Goal: Task Accomplishment & Management: Manage account settings

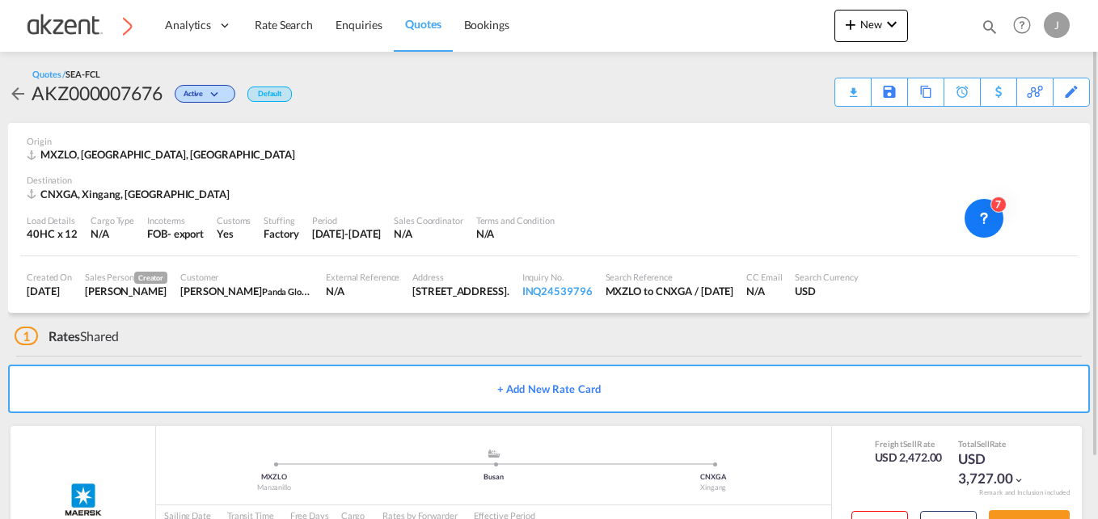
scroll to position [70, 0]
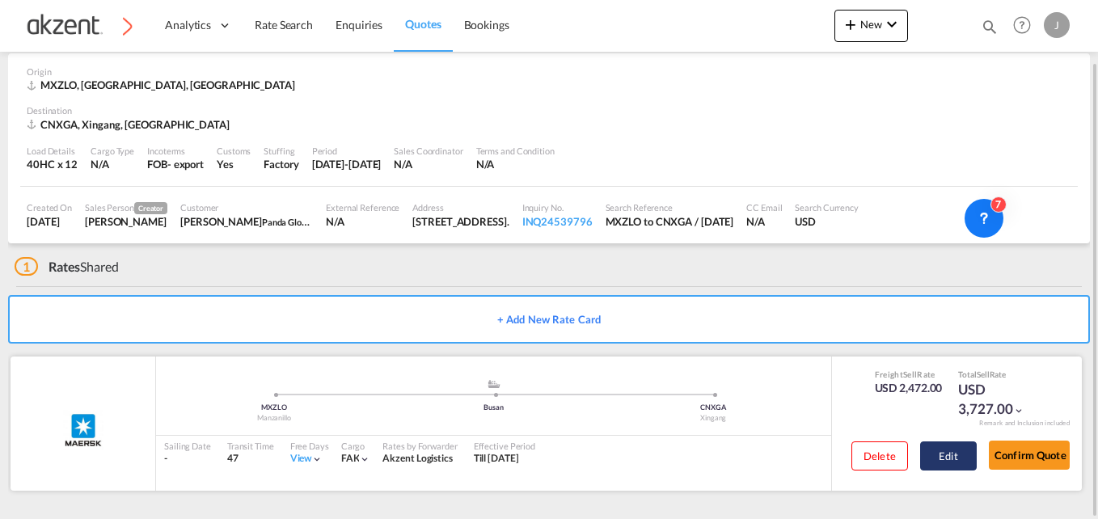
click at [948, 461] on button "Edit" at bounding box center [948, 456] width 57 height 29
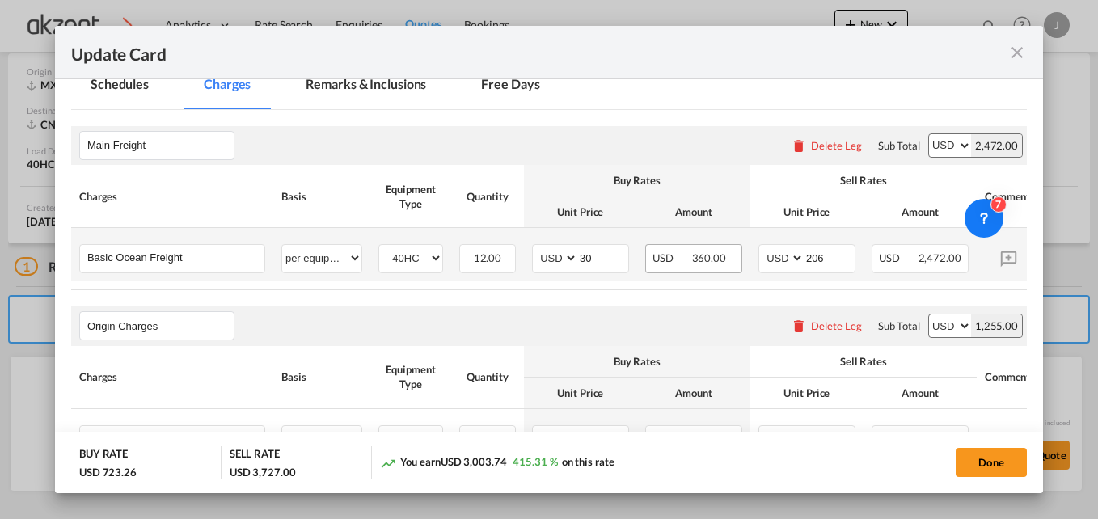
scroll to position [404, 0]
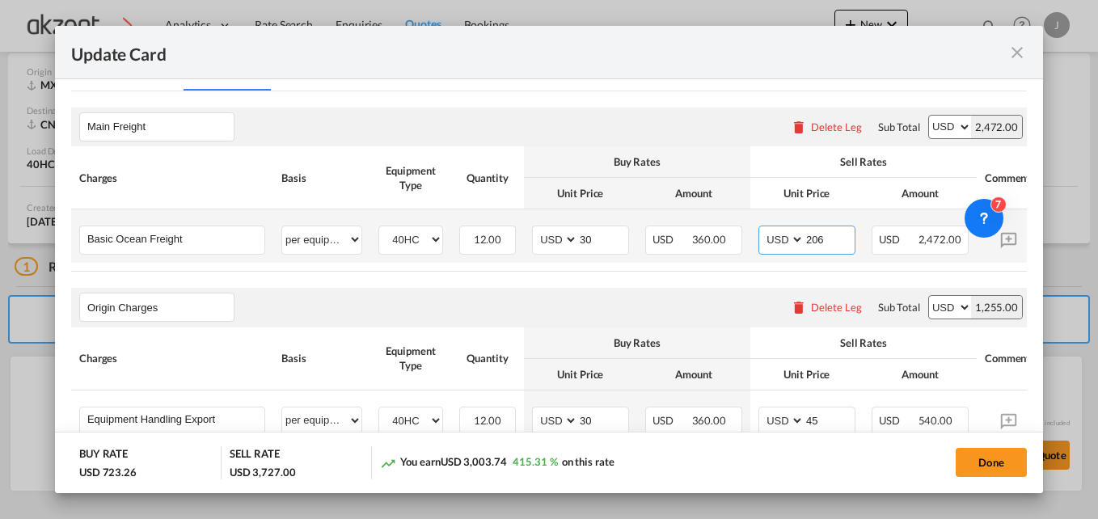
click at [822, 239] on input "206" at bounding box center [830, 238] width 50 height 24
type input "208"
click at [945, 15] on div "Update Card Port of Loading MXZLO T/S Busan Liner/Carrier Maersk AGC Newtral AM…" at bounding box center [549, 259] width 1098 height 519
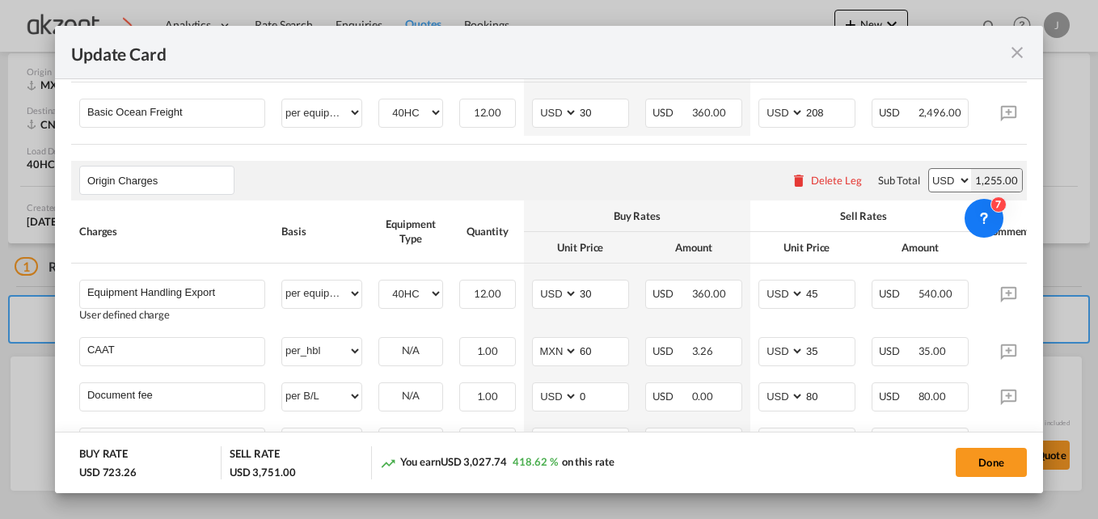
scroll to position [566, 0]
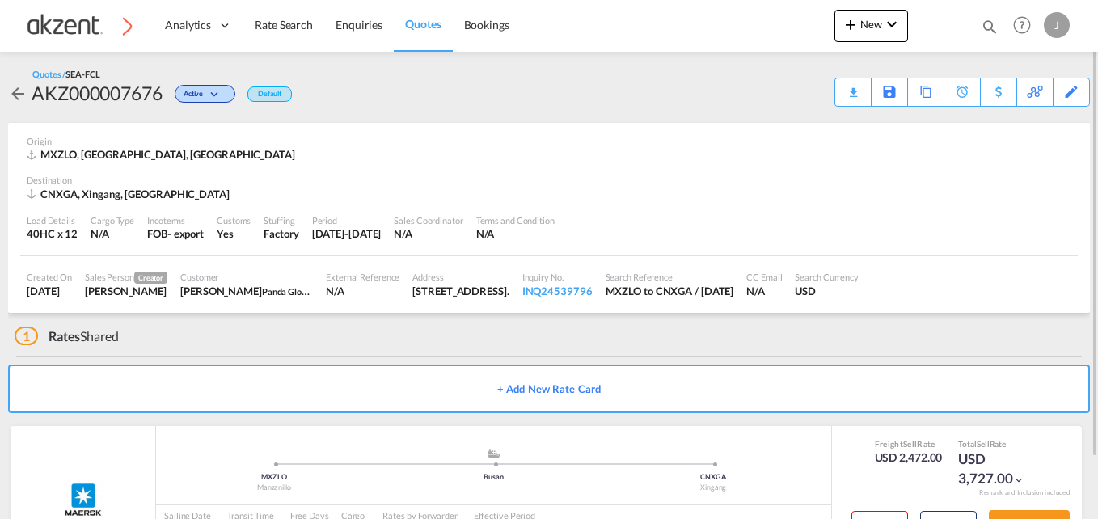
scroll to position [70, 0]
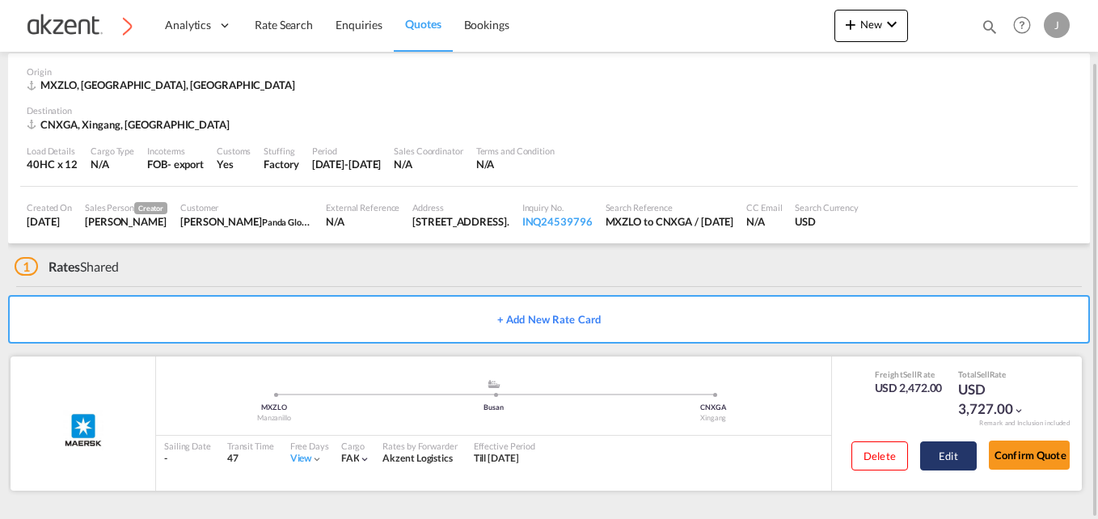
click at [829, 458] on button "Edit" at bounding box center [948, 456] width 57 height 29
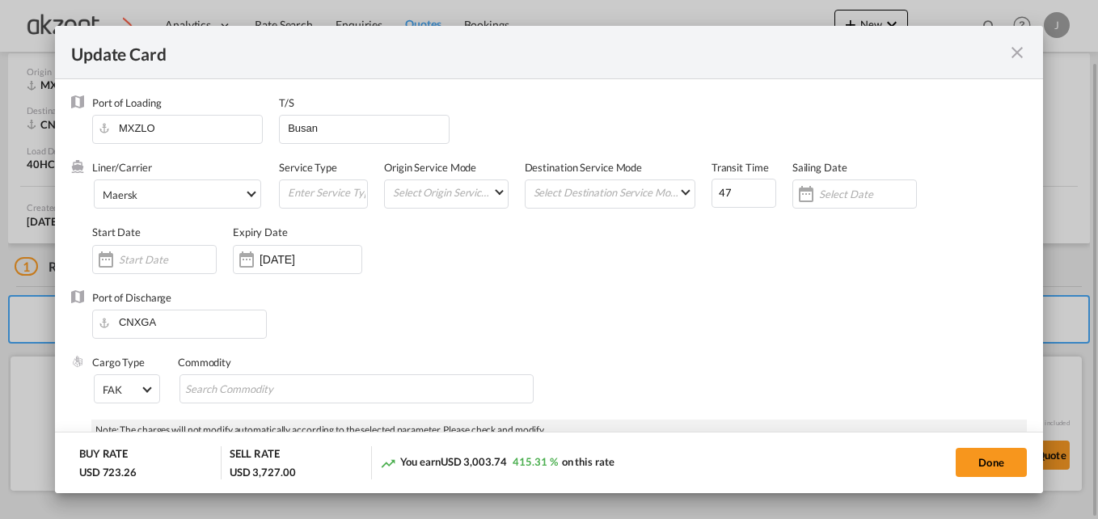
select select "per equipment"
select select "per_hbl"
select select "per B/L"
select select "per container"
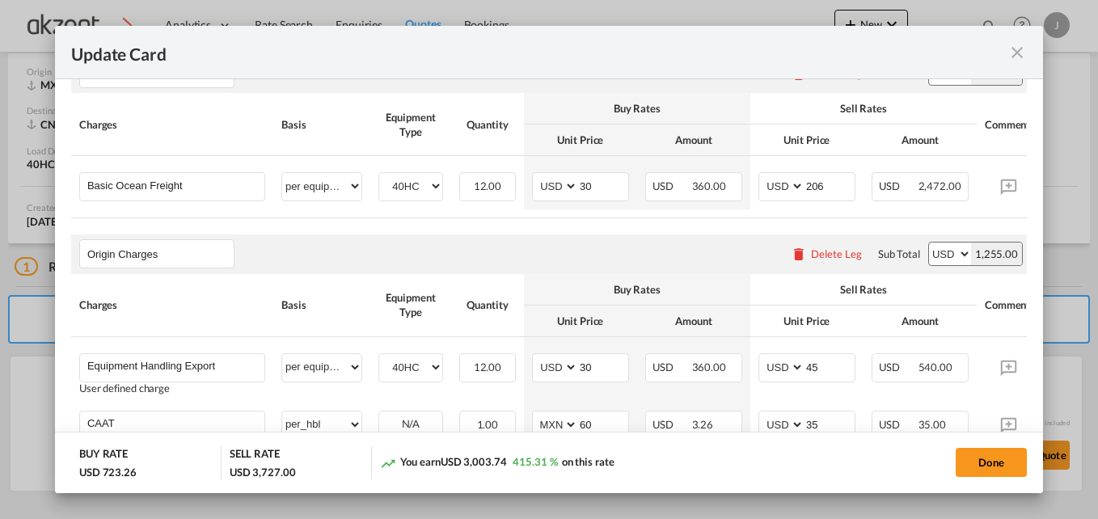
scroll to position [431, 0]
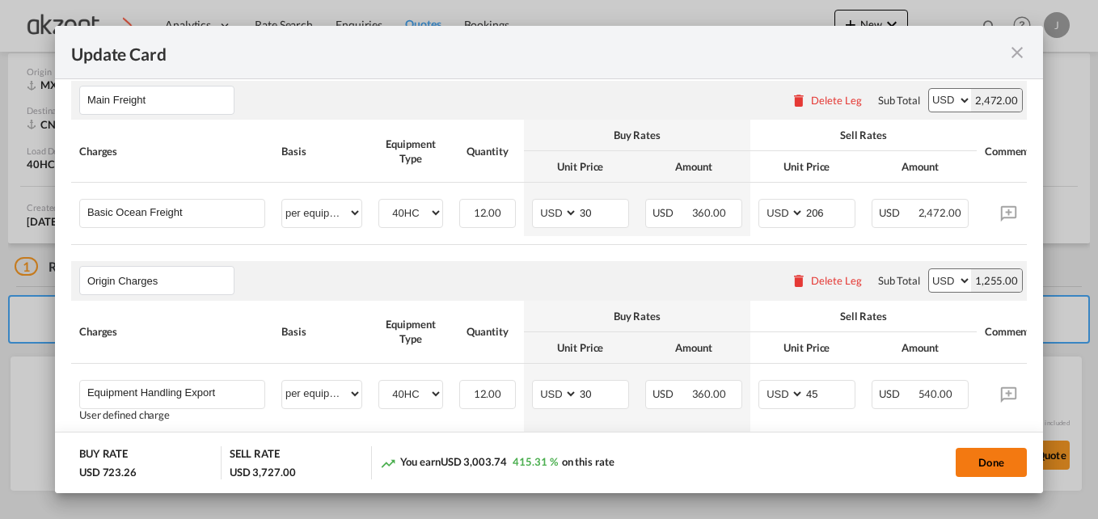
click at [829, 466] on button "Done" at bounding box center [991, 462] width 71 height 29
type input "[DATE]"
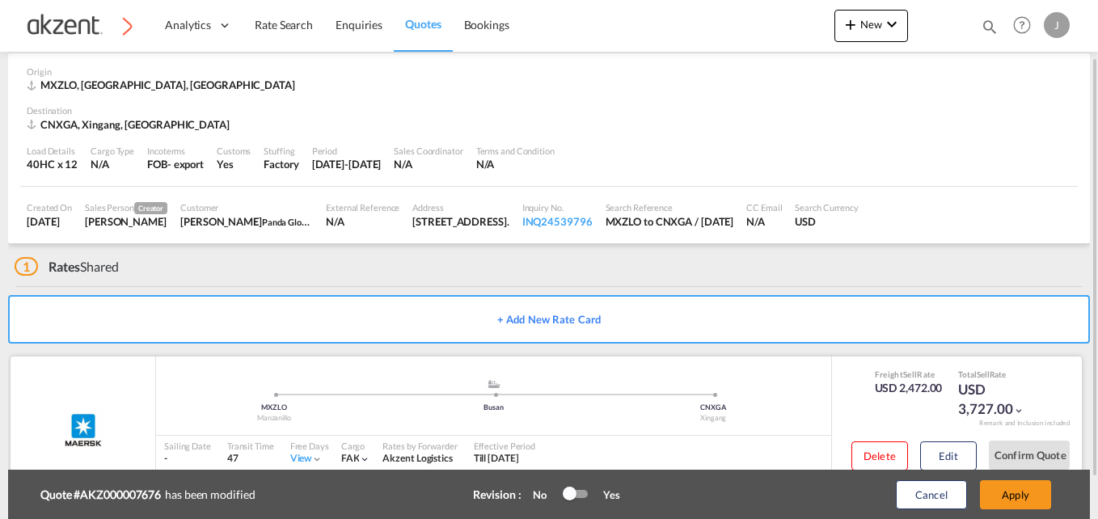
scroll to position [120, 0]
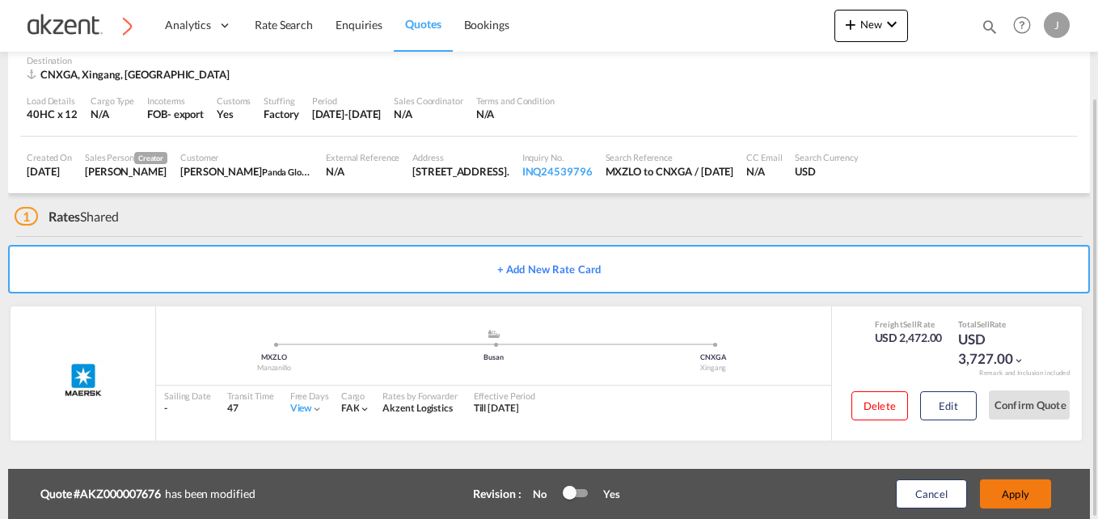
click at [829, 490] on button "Apply" at bounding box center [1015, 494] width 71 height 29
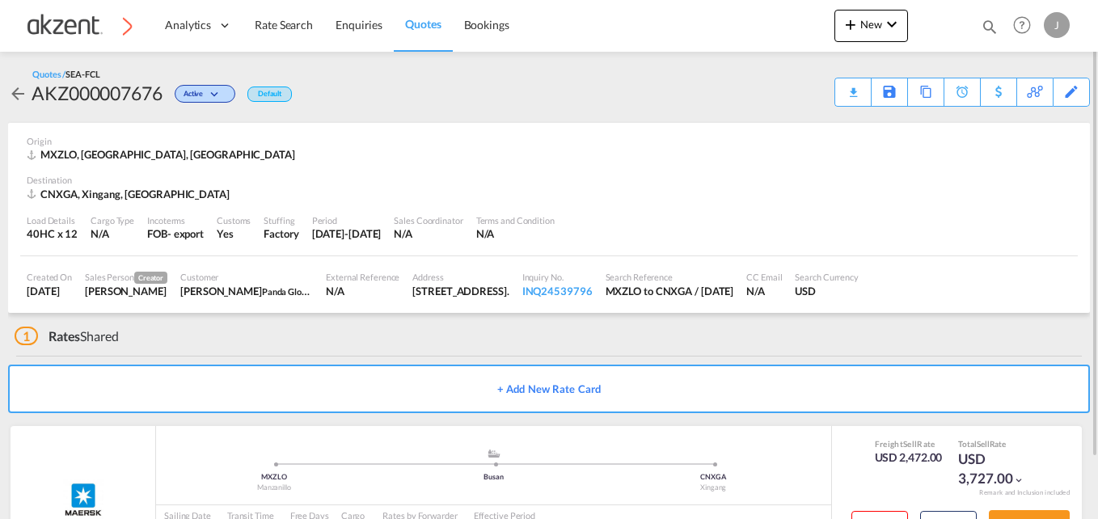
scroll to position [70, 0]
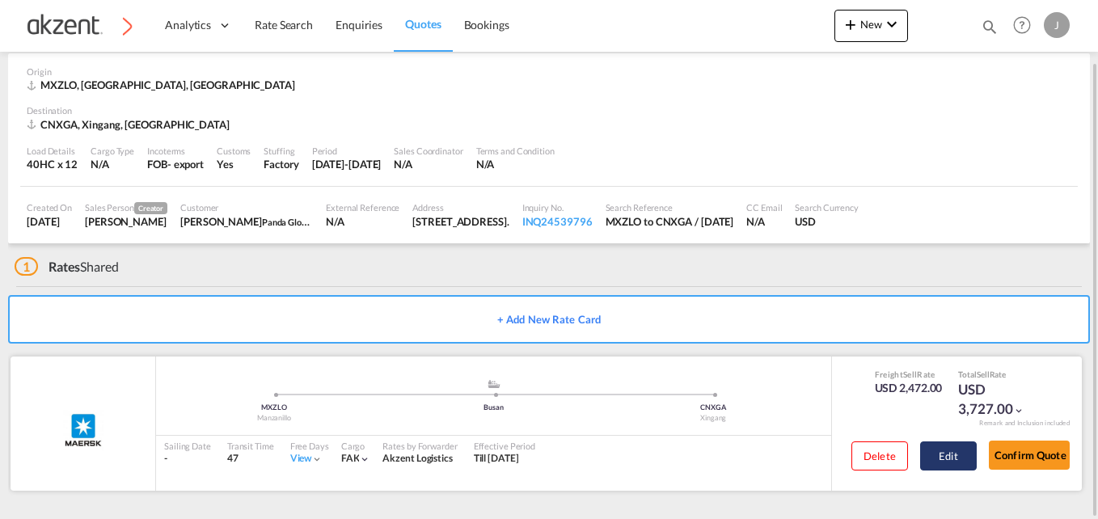
click at [829, 458] on button "Edit" at bounding box center [948, 456] width 57 height 29
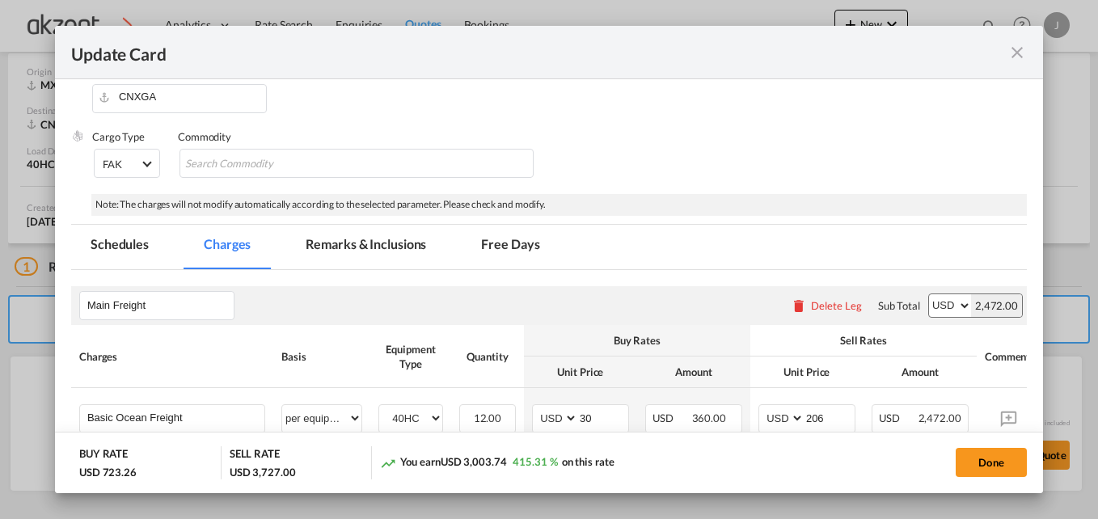
scroll to position [324, 0]
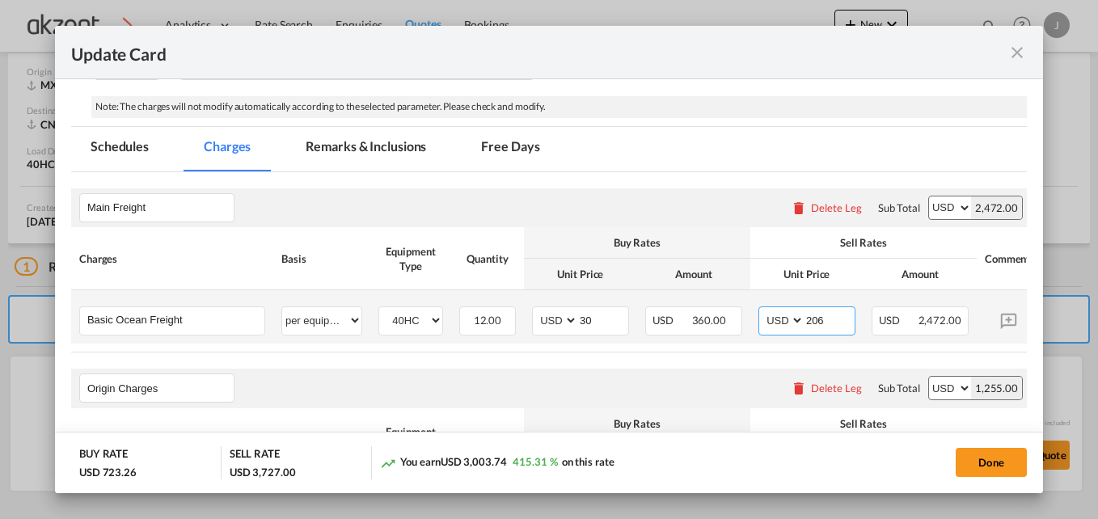
click at [829, 324] on input "206" at bounding box center [830, 319] width 50 height 24
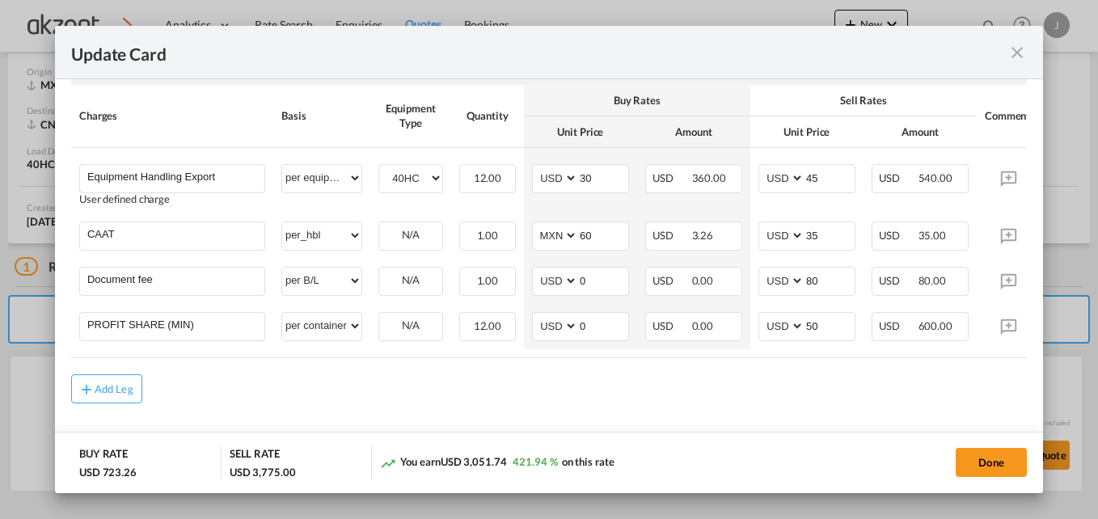
scroll to position [566, 0]
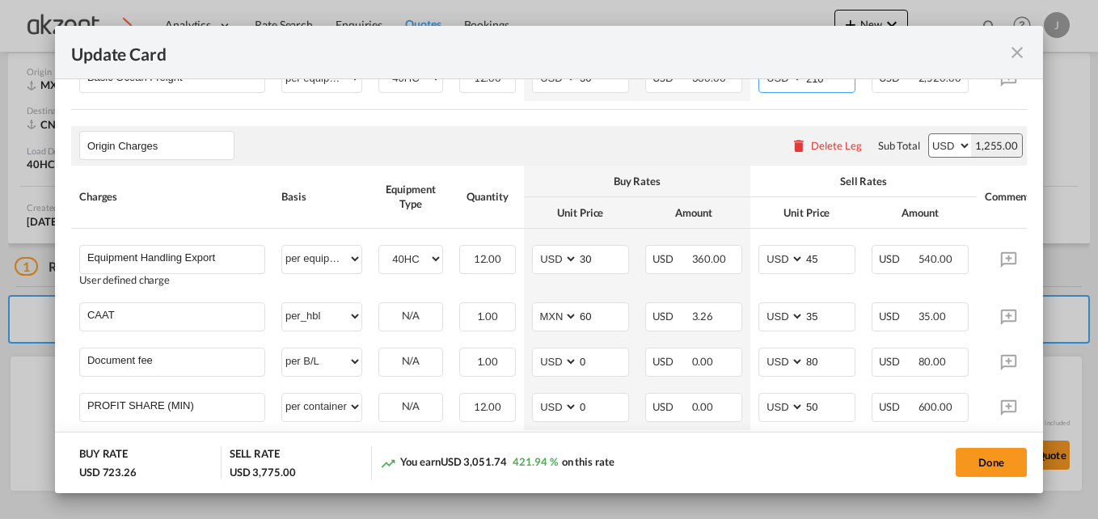
type input "210"
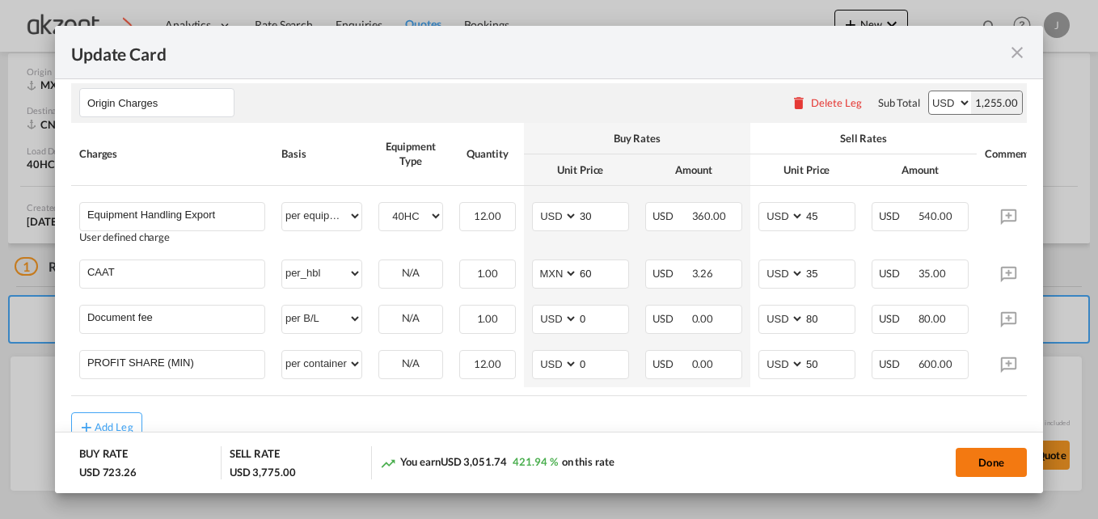
scroll to position [674, 0]
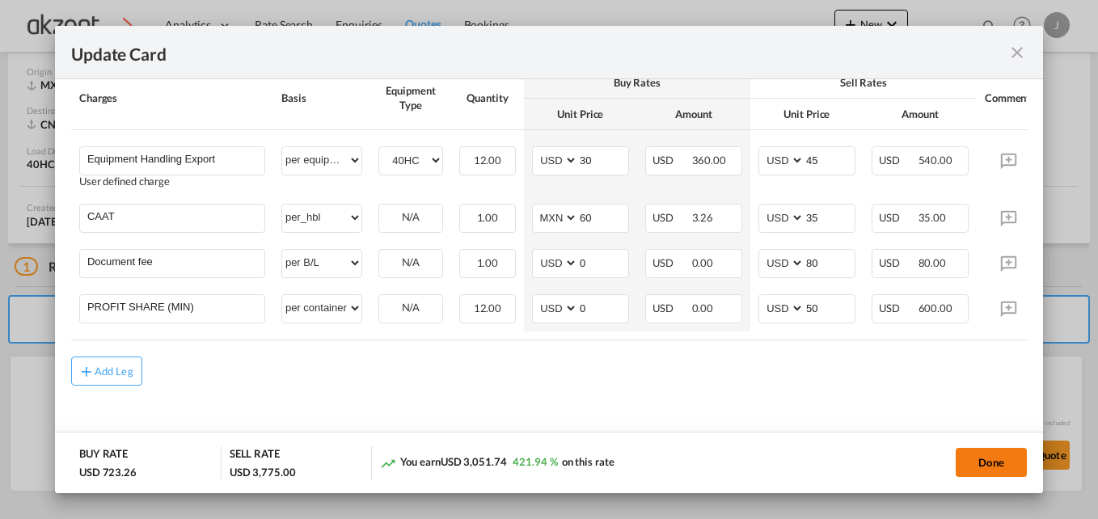
click at [829, 453] on button "Done" at bounding box center [991, 462] width 71 height 29
type input "[DATE]"
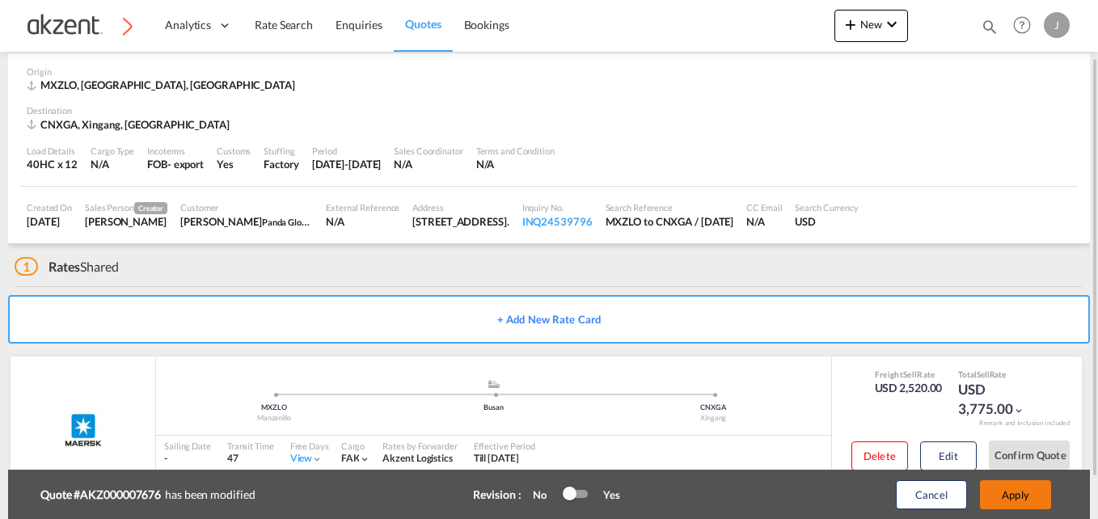
click at [829, 490] on button "Apply" at bounding box center [1015, 494] width 71 height 29
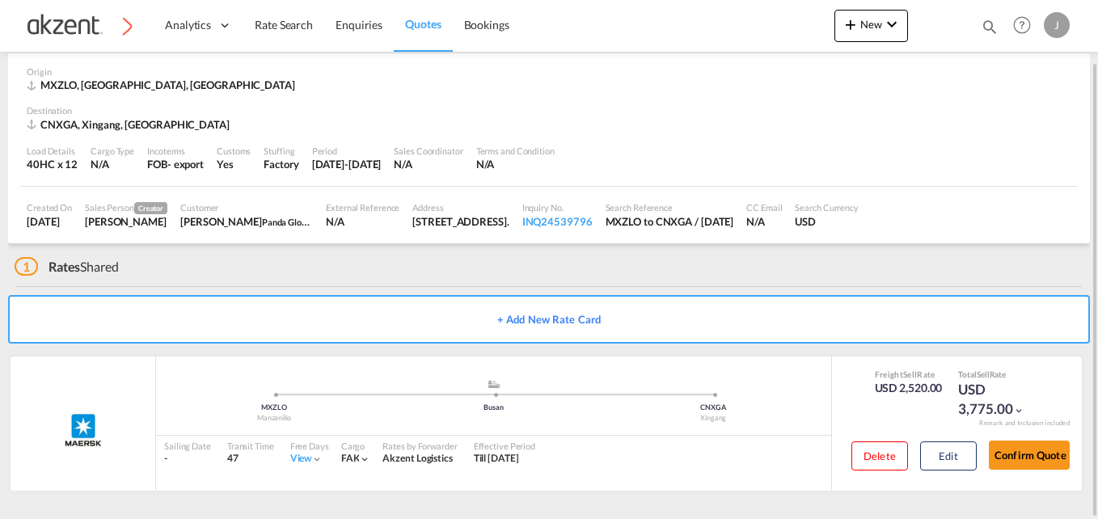
scroll to position [0, 0]
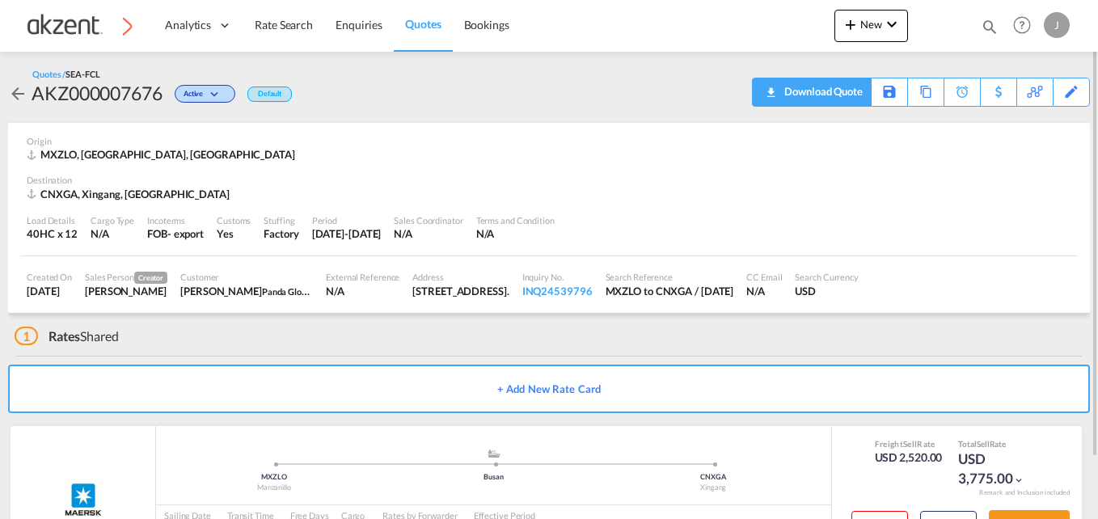
click at [829, 96] on div "Download Quote" at bounding box center [821, 91] width 82 height 26
